Goal: Information Seeking & Learning: Check status

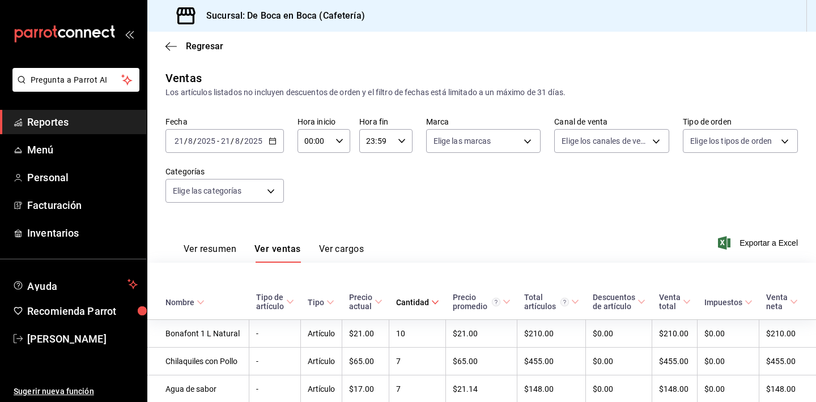
scroll to position [298, 0]
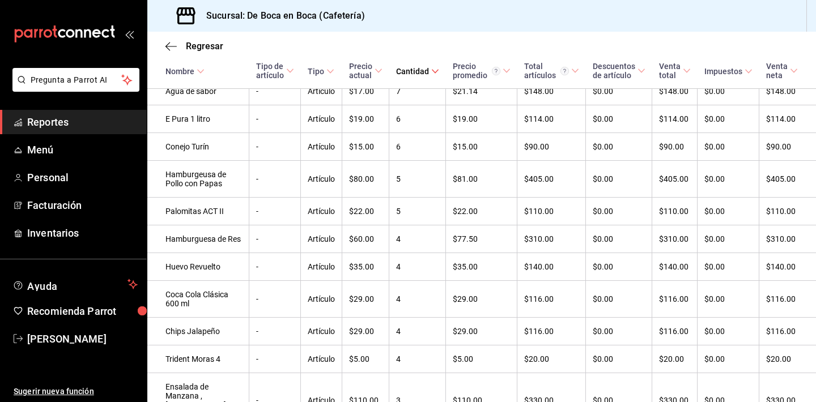
click at [91, 133] on link "Reportes" at bounding box center [73, 122] width 147 height 24
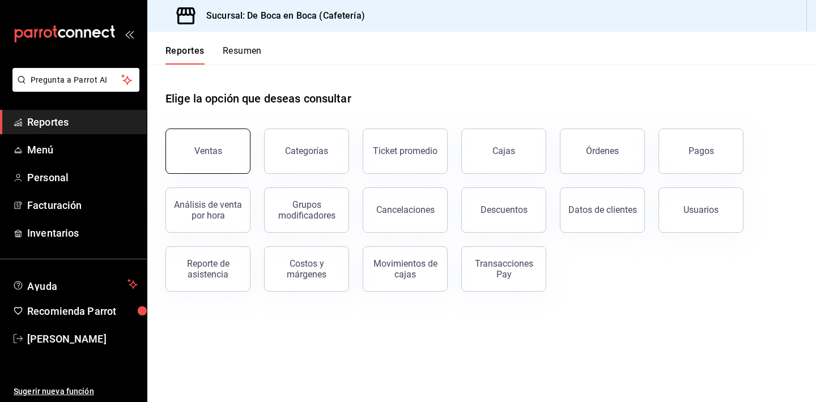
click at [228, 172] on div "Ventas" at bounding box center [201, 144] width 99 height 59
click at [230, 150] on button "Ventas" at bounding box center [207, 151] width 85 height 45
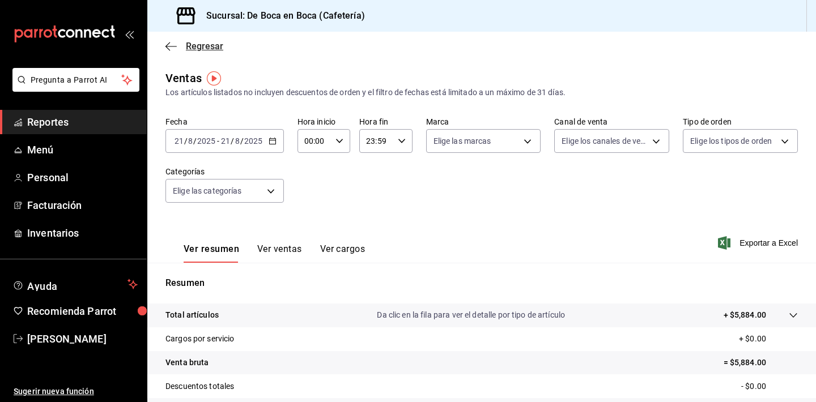
click at [188, 41] on span "Regresar" at bounding box center [204, 46] width 37 height 11
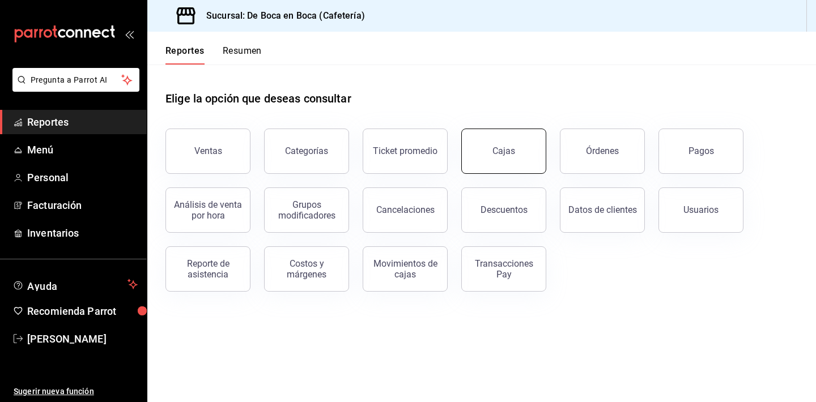
click at [514, 141] on button "Cajas" at bounding box center [503, 151] width 85 height 45
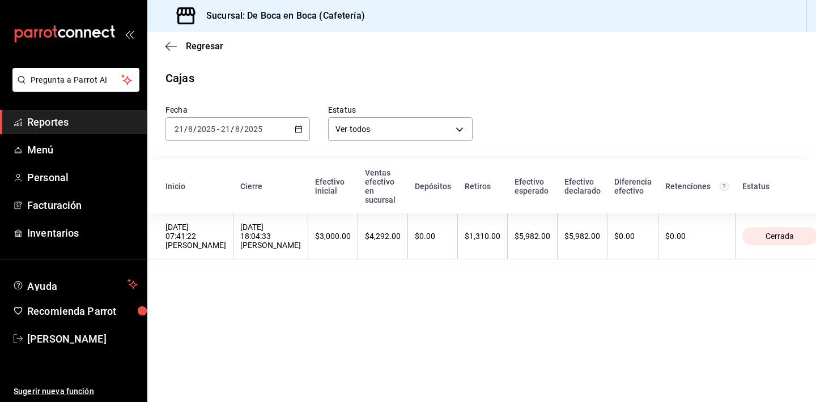
click at [190, 129] on input "8" at bounding box center [191, 129] width 6 height 9
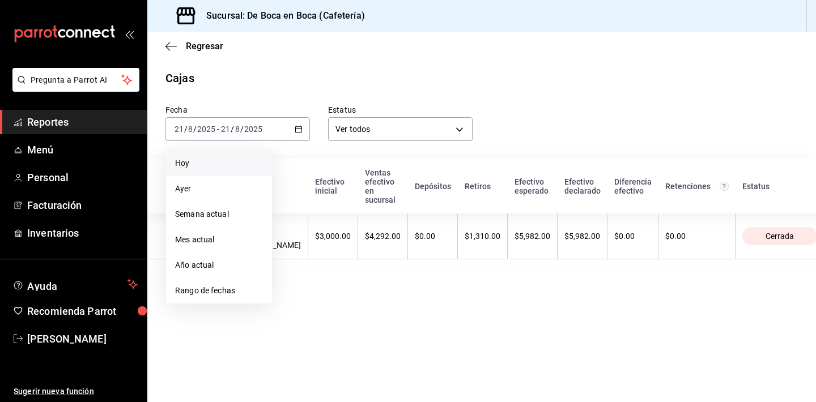
click at [245, 157] on li "Hoy" at bounding box center [219, 163] width 106 height 25
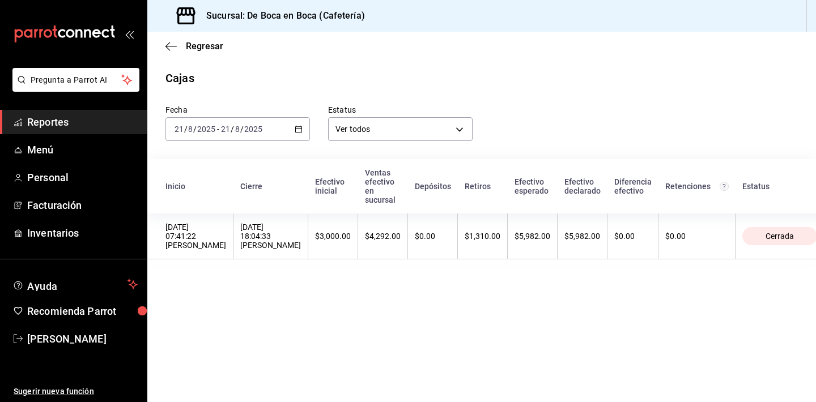
click at [297, 135] on div "[DATE] [DATE] - [DATE] [DATE]" at bounding box center [237, 129] width 144 height 24
click at [300, 131] on icon "button" at bounding box center [299, 129] width 8 height 8
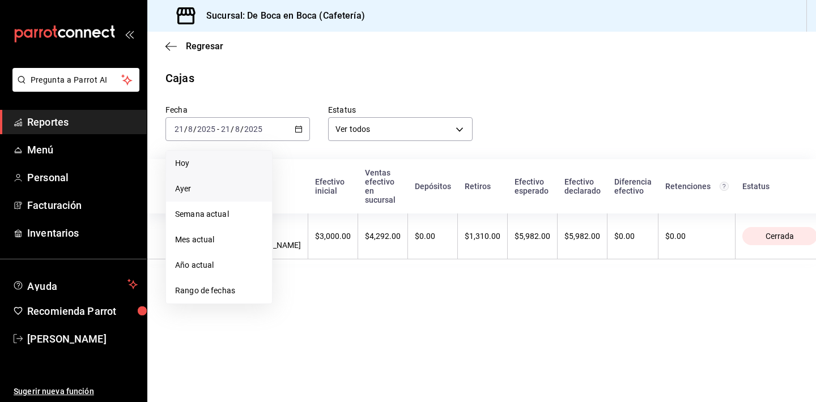
click at [236, 198] on li "Ayer" at bounding box center [219, 188] width 106 height 25
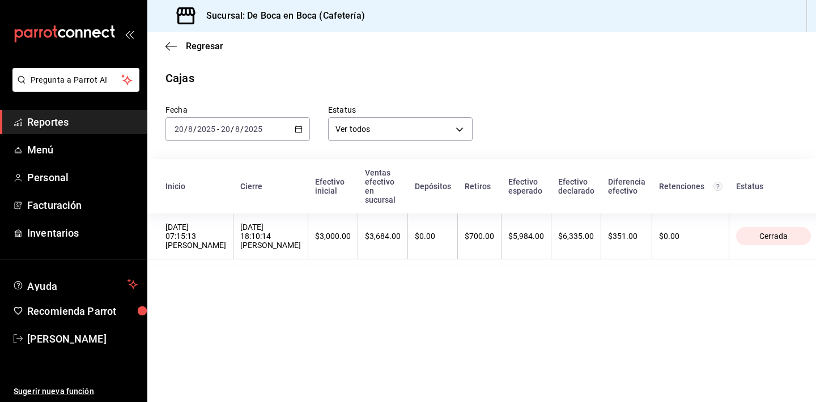
click at [301, 131] on \(Stroke\) "button" at bounding box center [298, 129] width 7 height 6
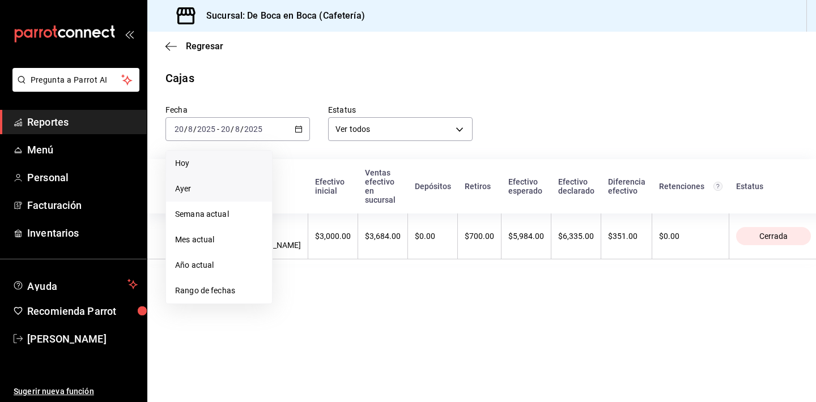
click at [247, 169] on span "Hoy" at bounding box center [219, 164] width 88 height 12
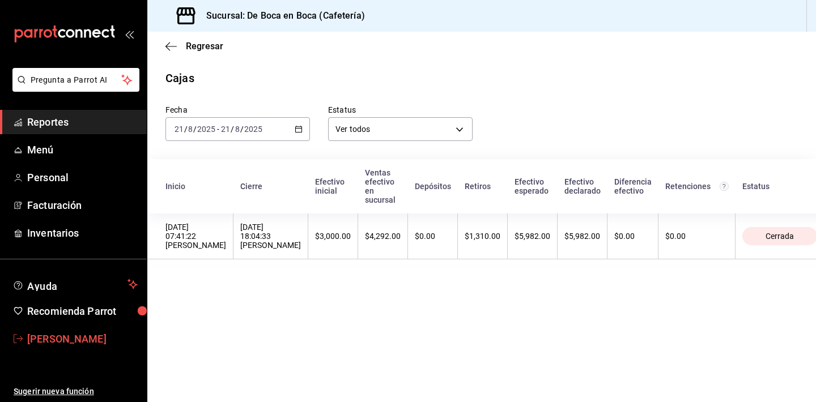
click at [73, 343] on span "[PERSON_NAME]" at bounding box center [82, 338] width 110 height 15
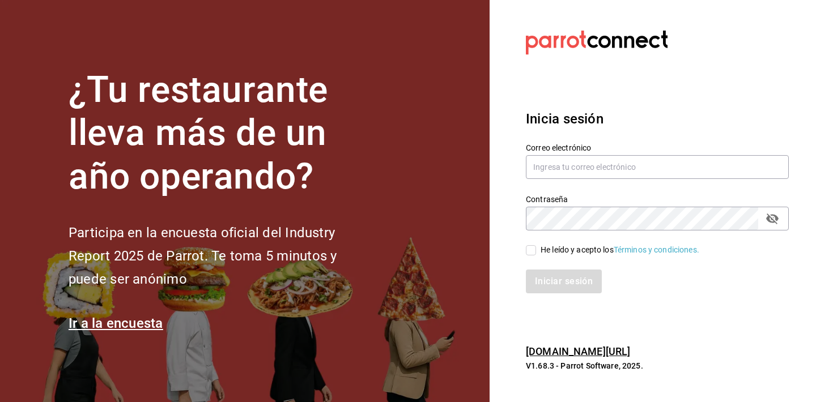
click at [595, 71] on section "Datos incorrectos. Verifica que tu Correo o Contraseña estén bien escritos. Ini…" at bounding box center [653, 201] width 326 height 402
